Goal: Find specific page/section: Find specific page/section

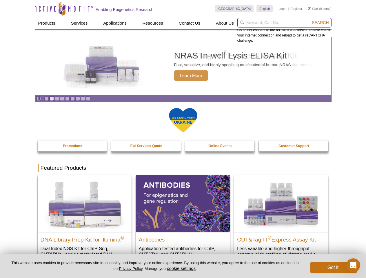
click at [284, 23] on input "search" at bounding box center [284, 23] width 94 height 10
click at [320, 23] on span "Search" at bounding box center [320, 22] width 17 height 5
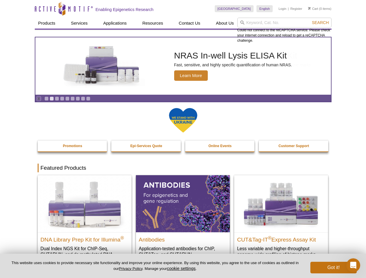
click at [39, 99] on icon "Pause" at bounding box center [39, 99] width 4 height 4
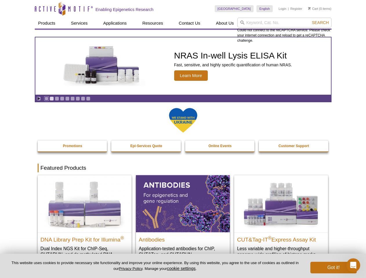
click at [46, 99] on link "Go to slide 1" at bounding box center [46, 99] width 4 height 4
click at [52, 99] on link "Go to slide 2" at bounding box center [52, 99] width 4 height 4
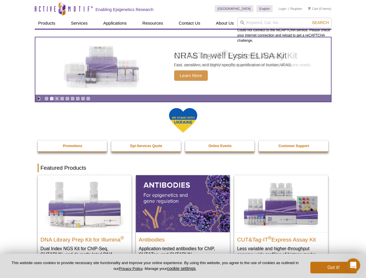
click at [57, 99] on link "Go to slide 3" at bounding box center [57, 99] width 4 height 4
click at [62, 99] on link "Go to slide 4" at bounding box center [62, 99] width 4 height 4
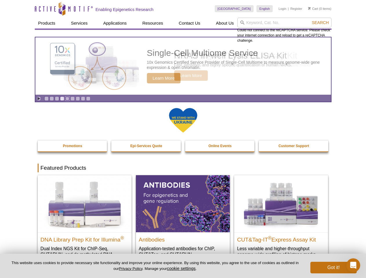
click at [67, 99] on link "Go to slide 5" at bounding box center [67, 99] width 4 height 4
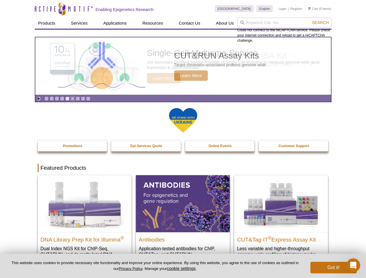
click at [72, 99] on link "Go to slide 6" at bounding box center [72, 99] width 4 height 4
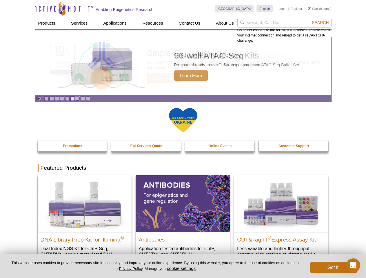
click at [78, 99] on link "Go to slide 7" at bounding box center [78, 99] width 4 height 4
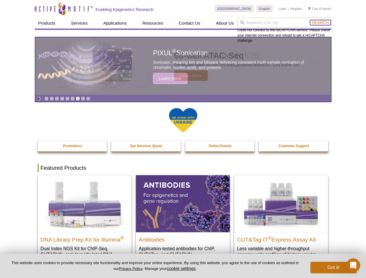
click at [320, 23] on span "Search" at bounding box center [320, 22] width 17 height 5
